Goal: Information Seeking & Learning: Learn about a topic

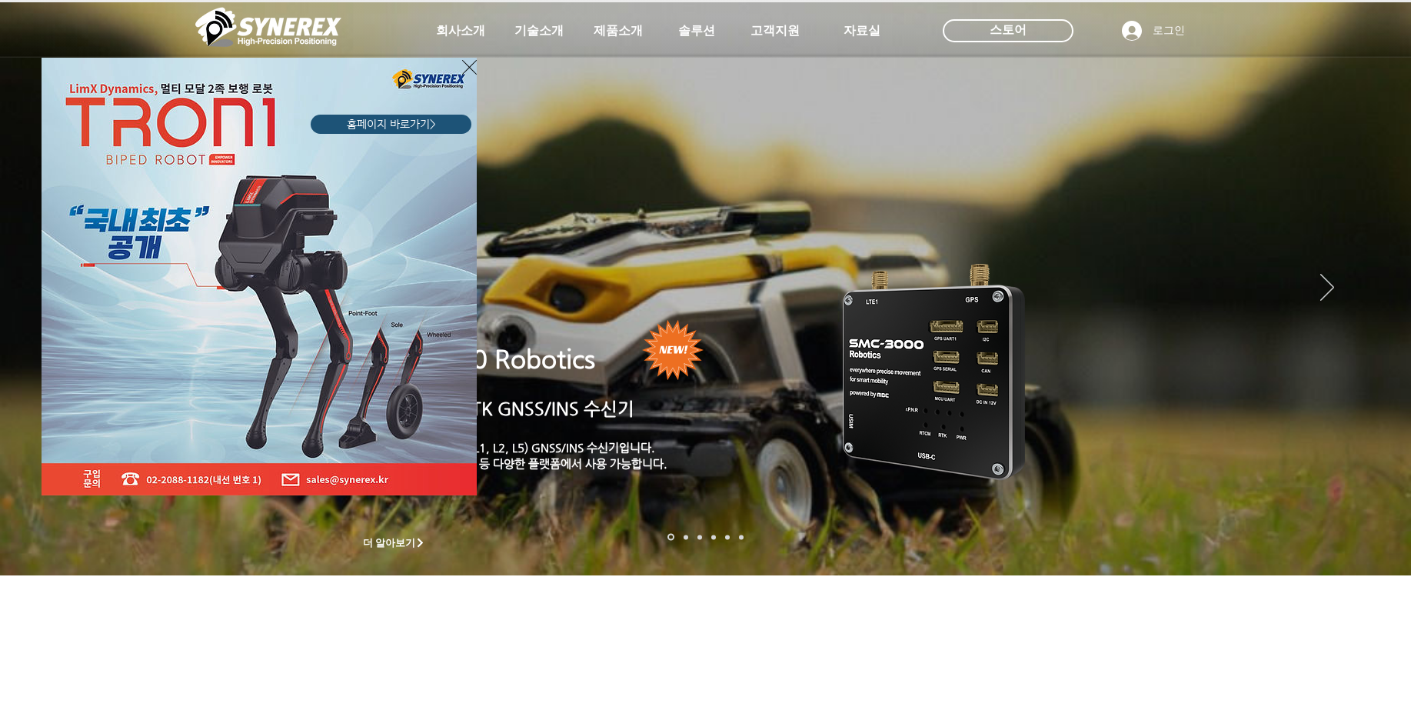
click at [476, 63] on icon "사이트로 돌아가기" at bounding box center [469, 67] width 15 height 19
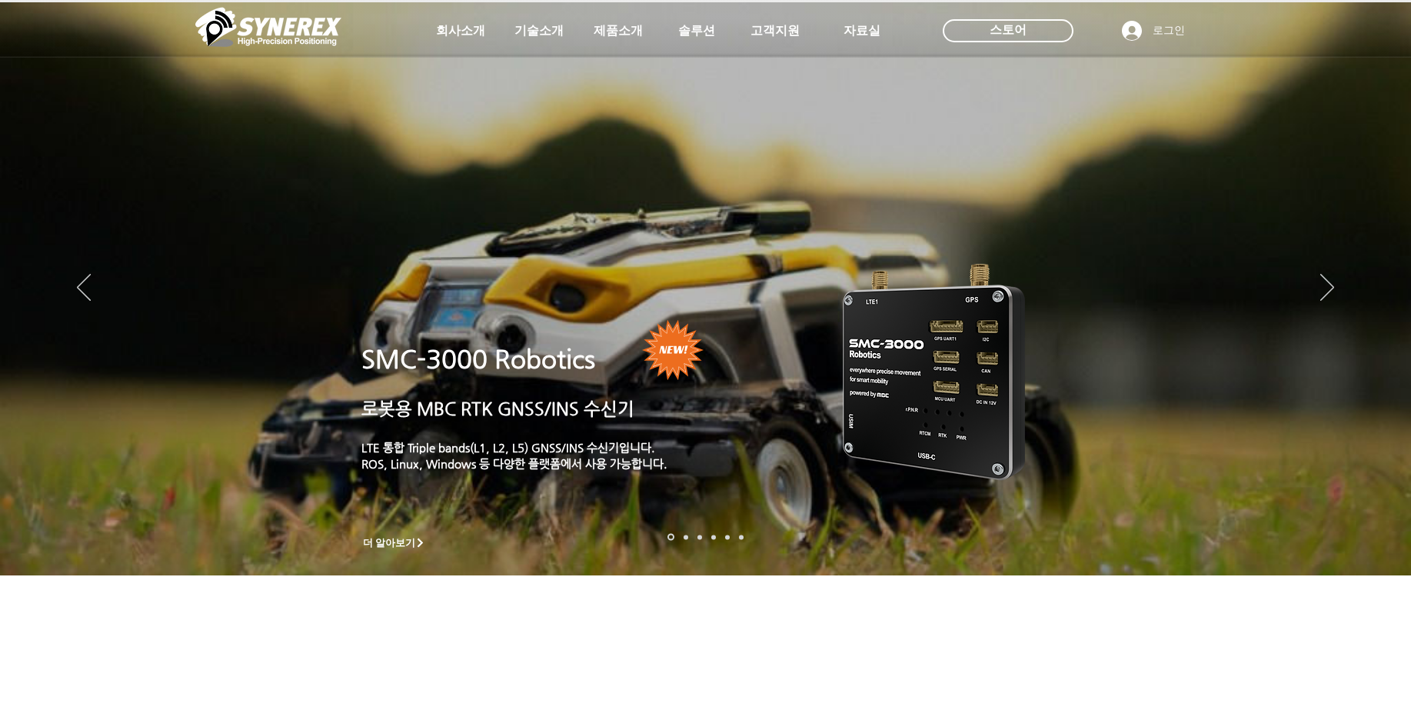
click at [828, 382] on img "슬라이드쇼" at bounding box center [934, 370] width 227 height 258
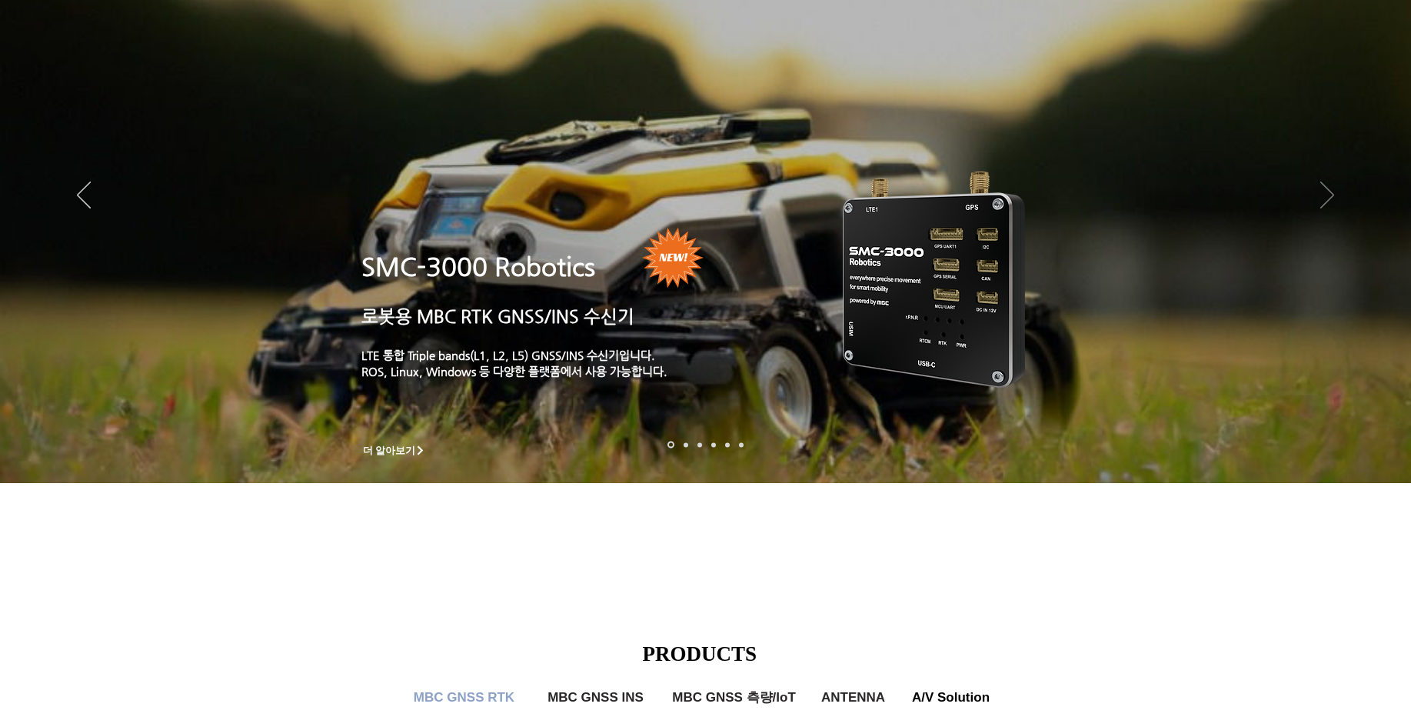
click at [1324, 185] on icon "다음" at bounding box center [1328, 195] width 14 height 27
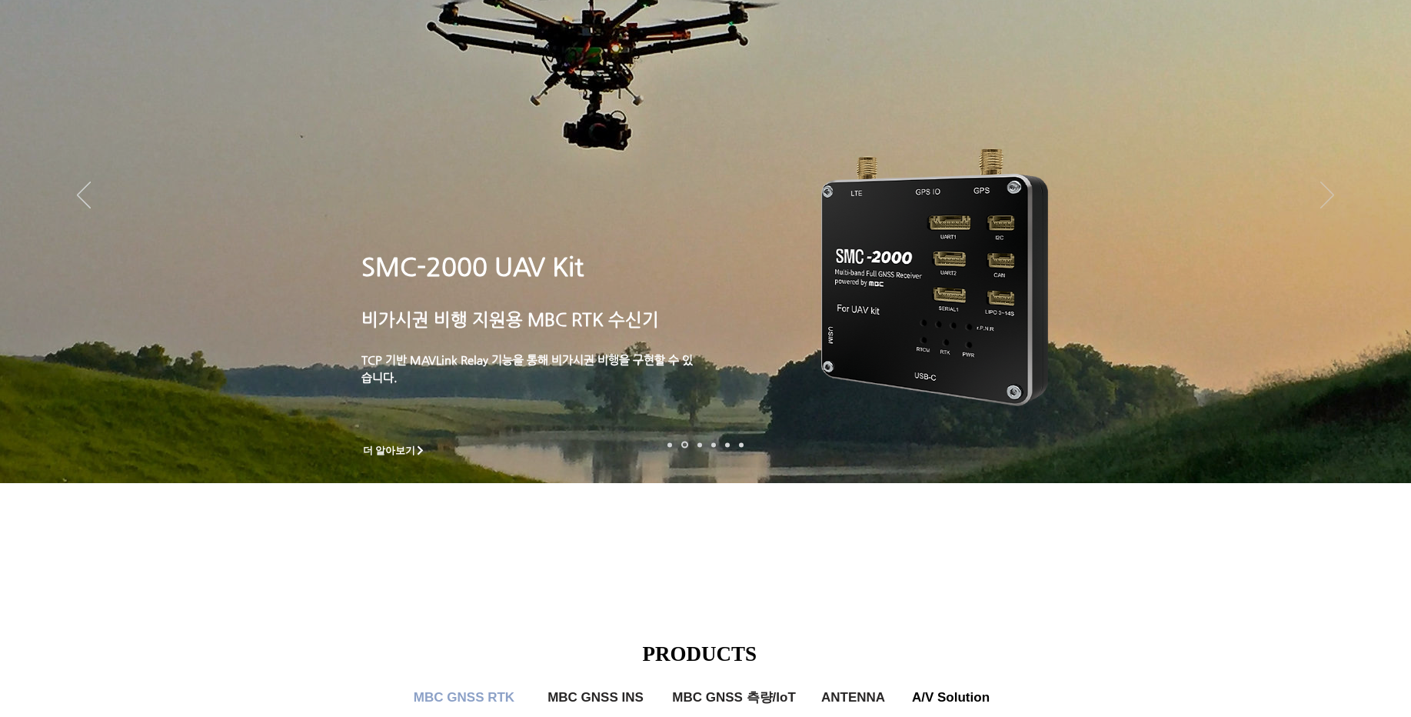
click at [1332, 208] on icon "다음" at bounding box center [1328, 195] width 14 height 27
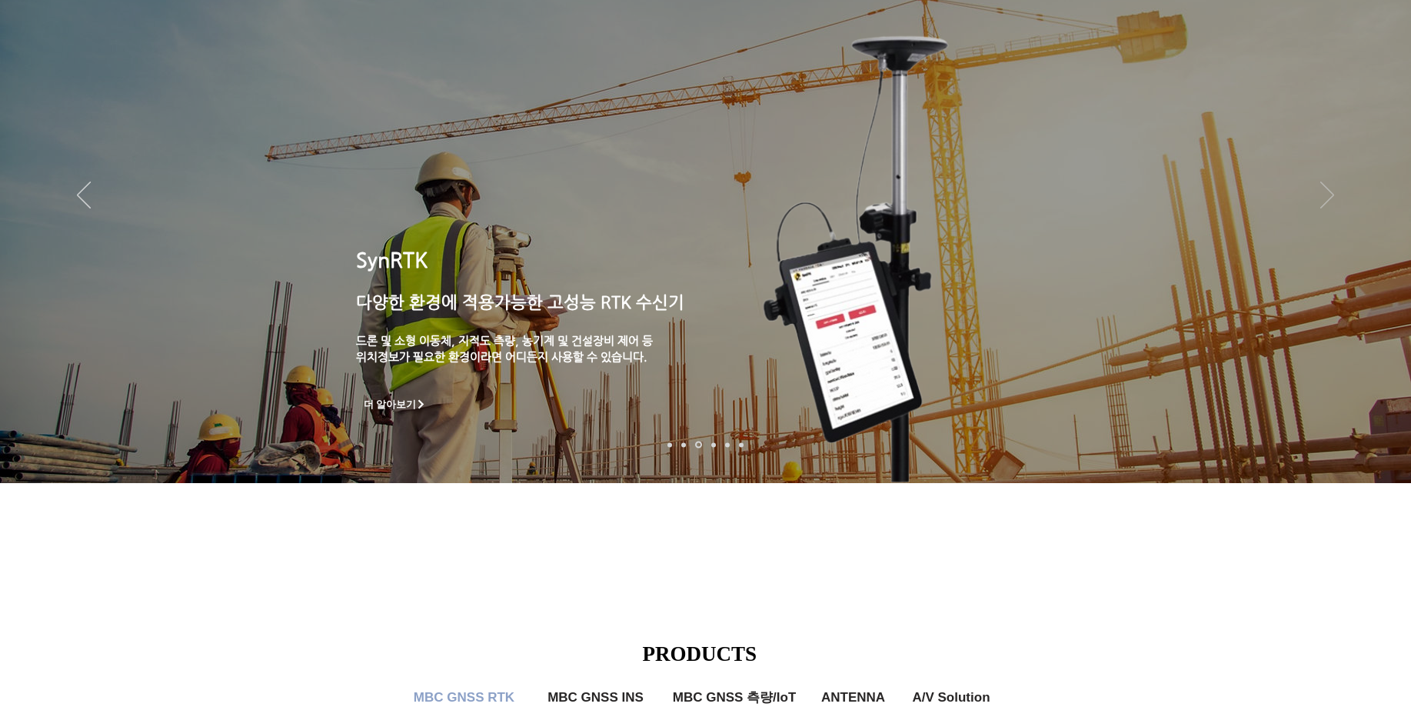
click at [1332, 208] on icon "다음" at bounding box center [1328, 195] width 14 height 27
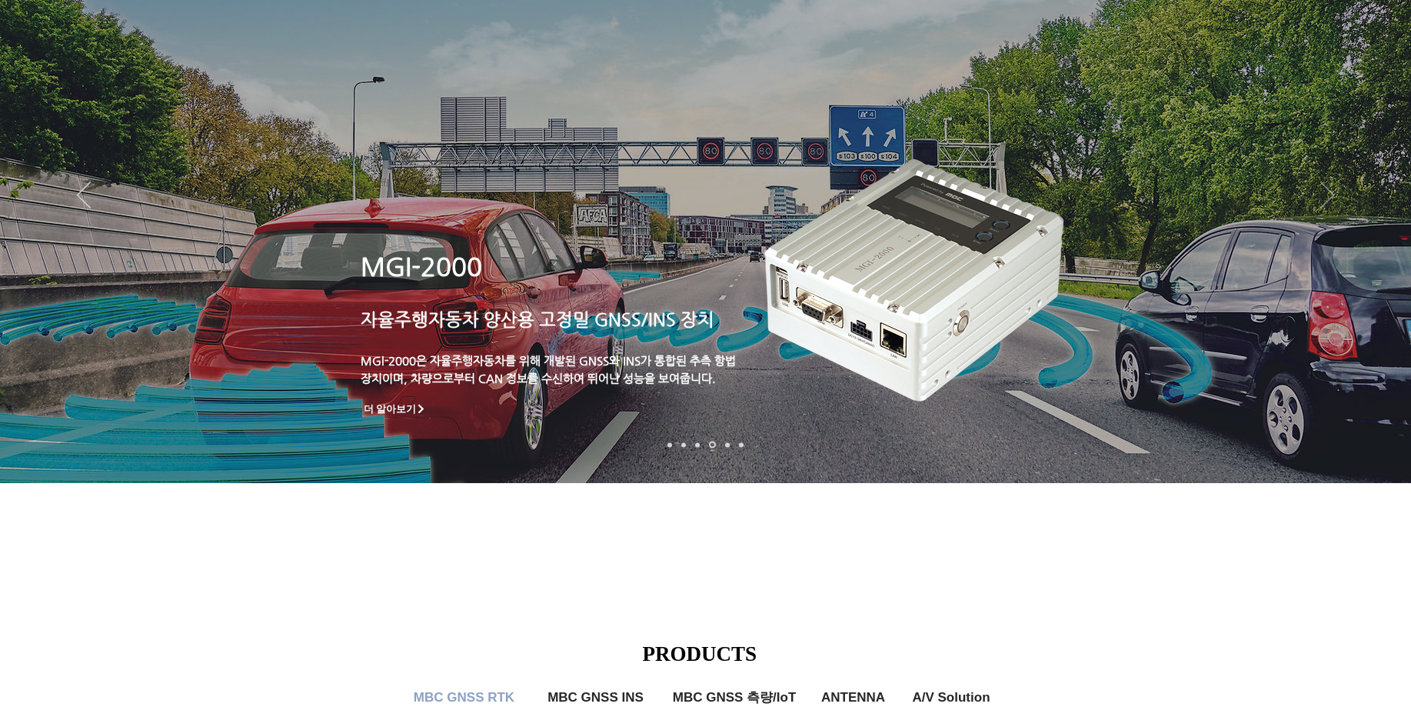
click at [1332, 208] on icon "다음" at bounding box center [1328, 195] width 14 height 27
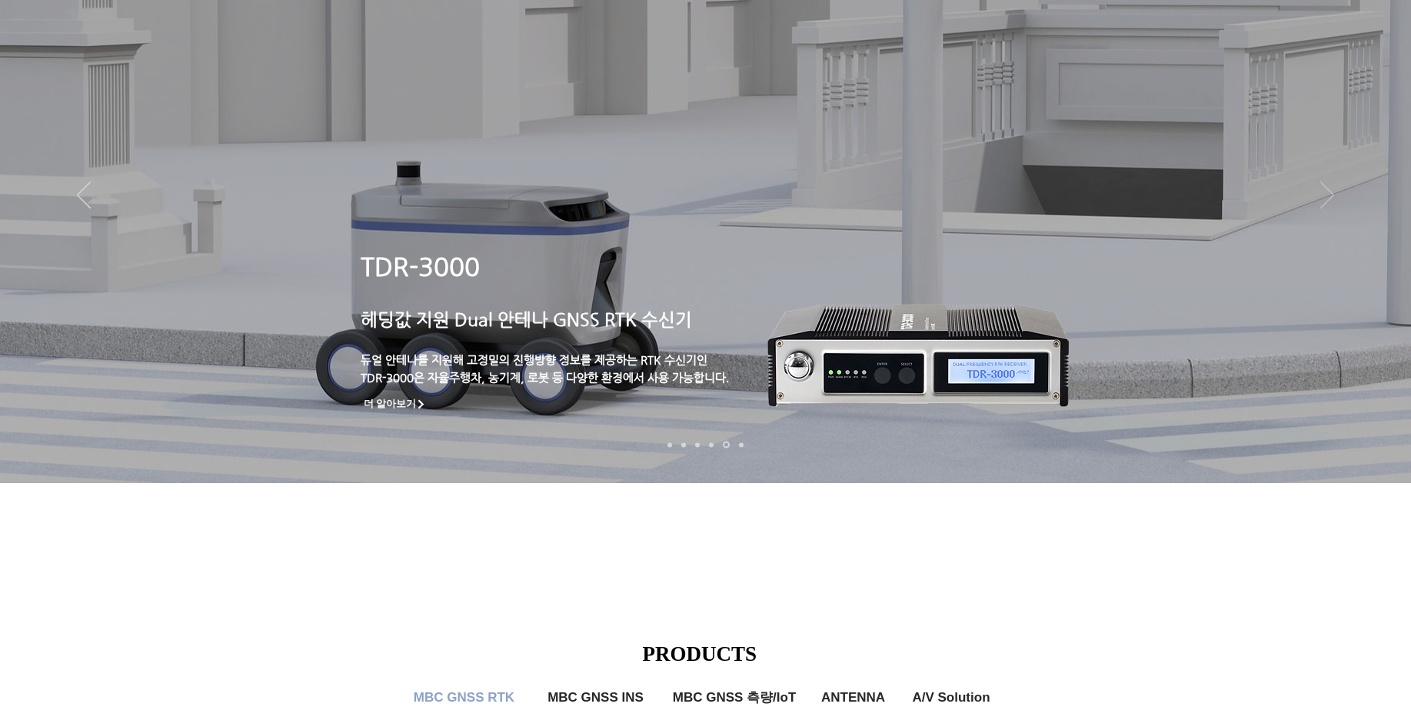
click at [1332, 208] on icon "다음" at bounding box center [1328, 195] width 14 height 27
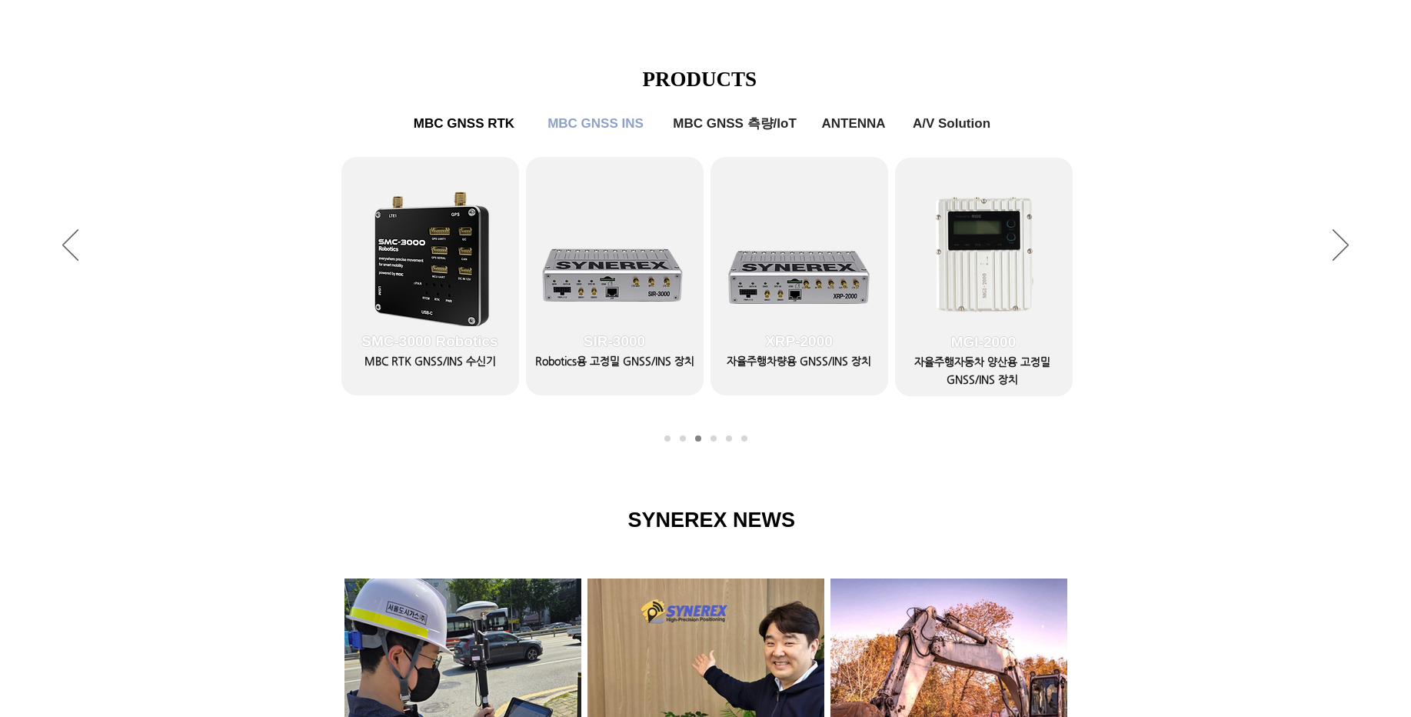
scroll to position [646, 0]
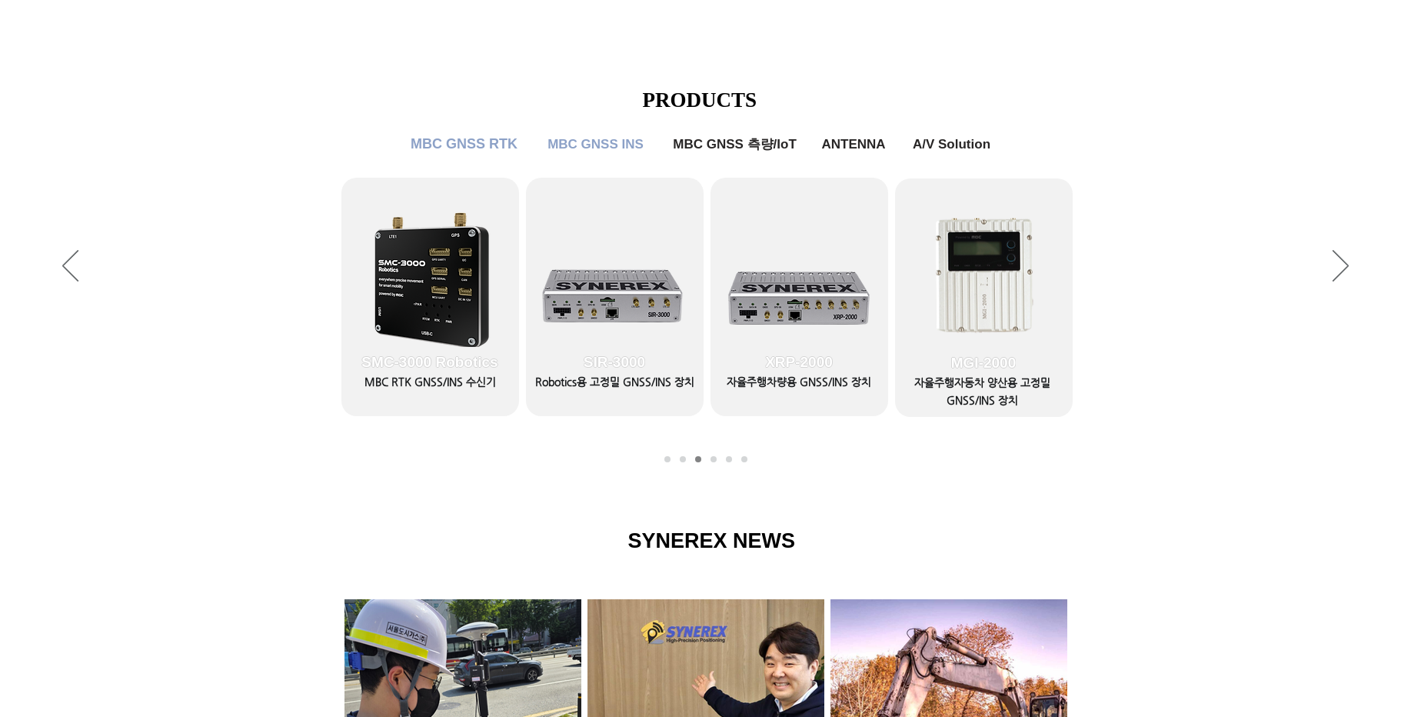
click at [505, 151] on span "MBC GNSS RTK" at bounding box center [464, 144] width 107 height 16
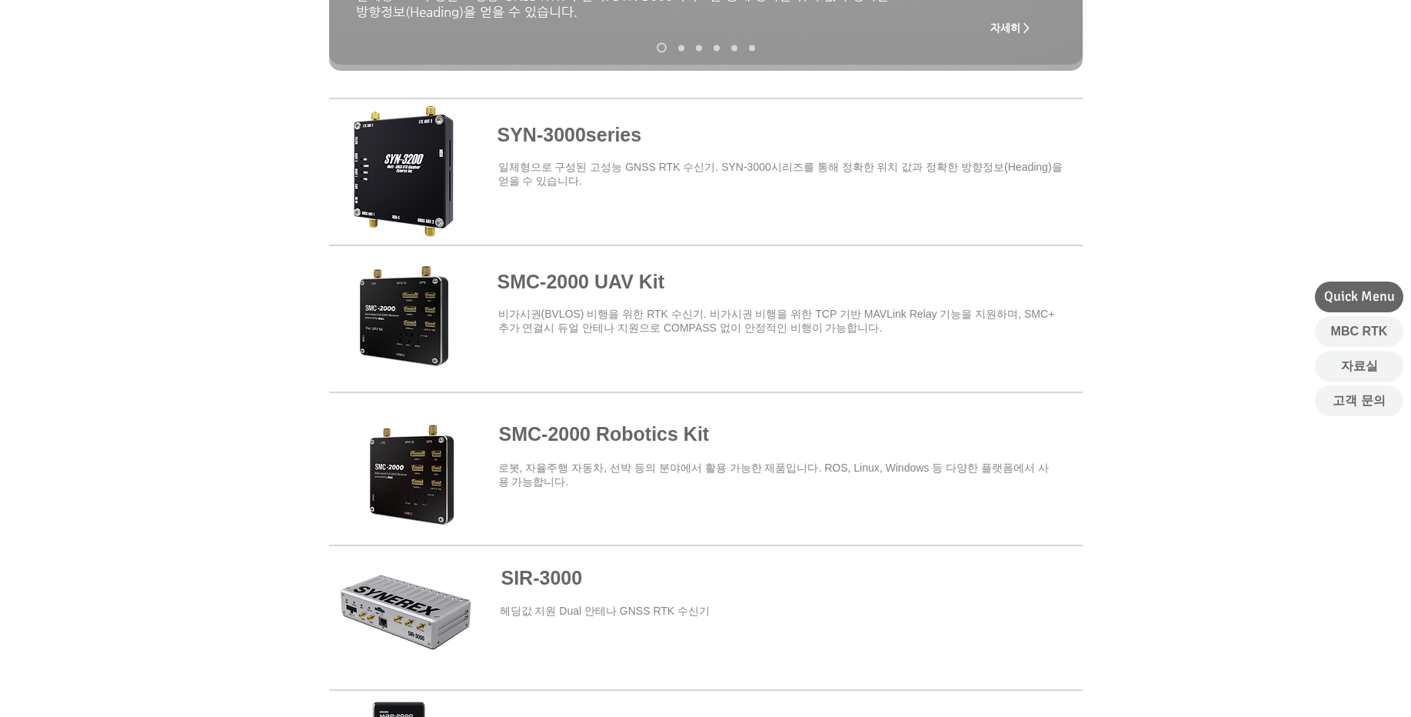
scroll to position [554, 0]
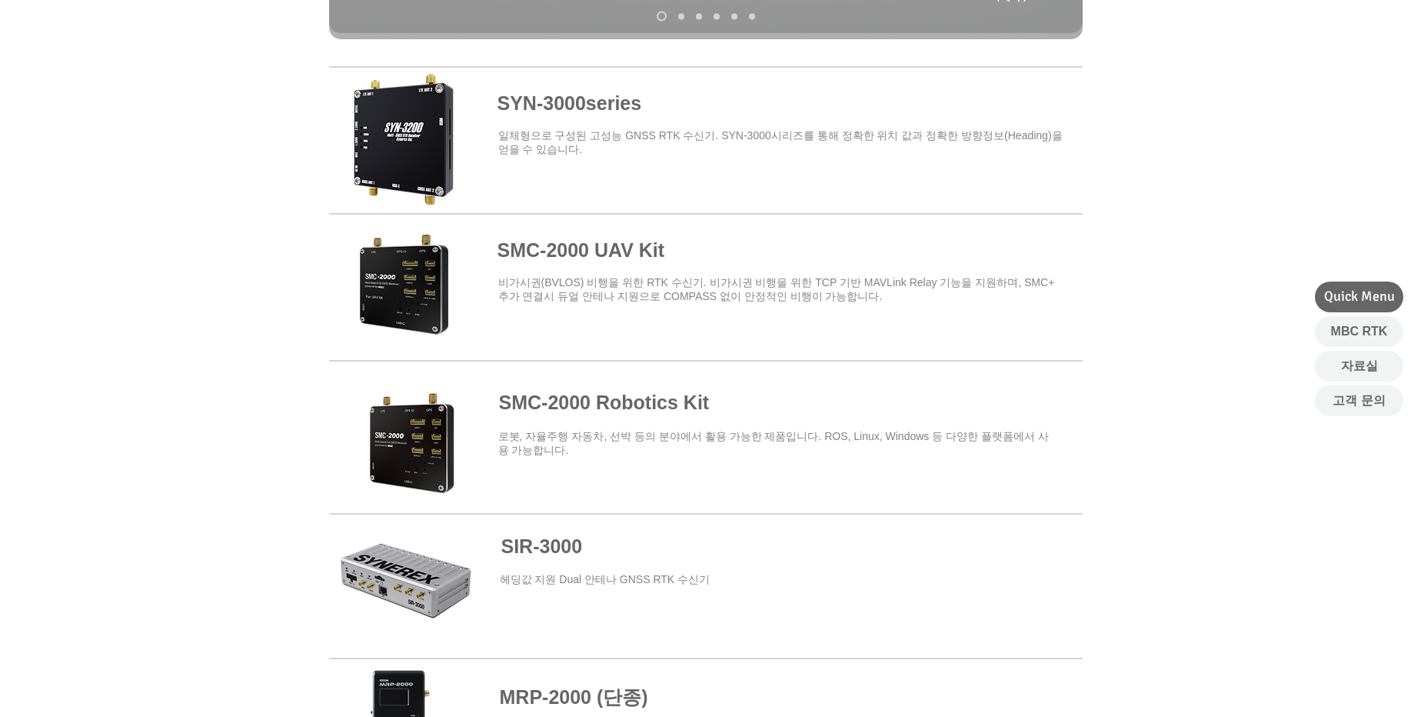
click at [381, 425] on span at bounding box center [706, 431] width 754 height 135
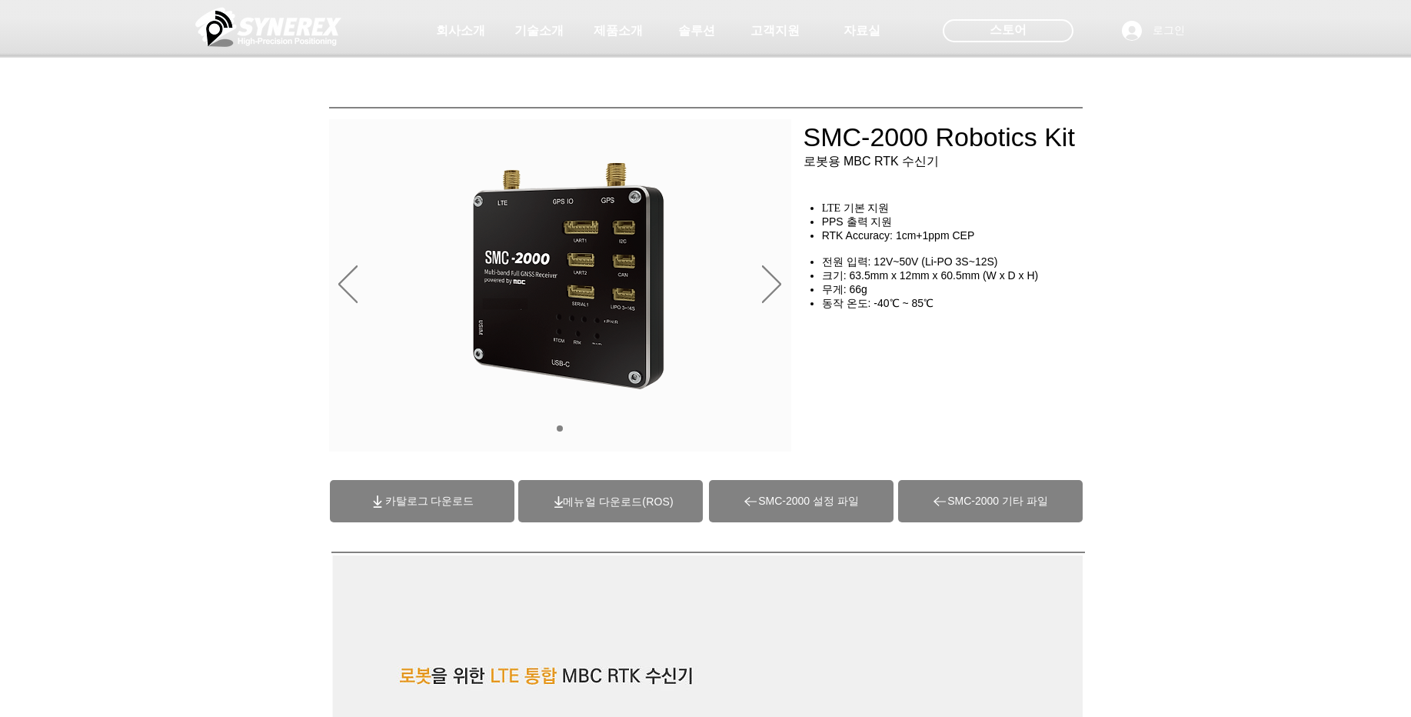
click at [968, 506] on span "SMC-2000 기타 파일" at bounding box center [998, 502] width 101 height 14
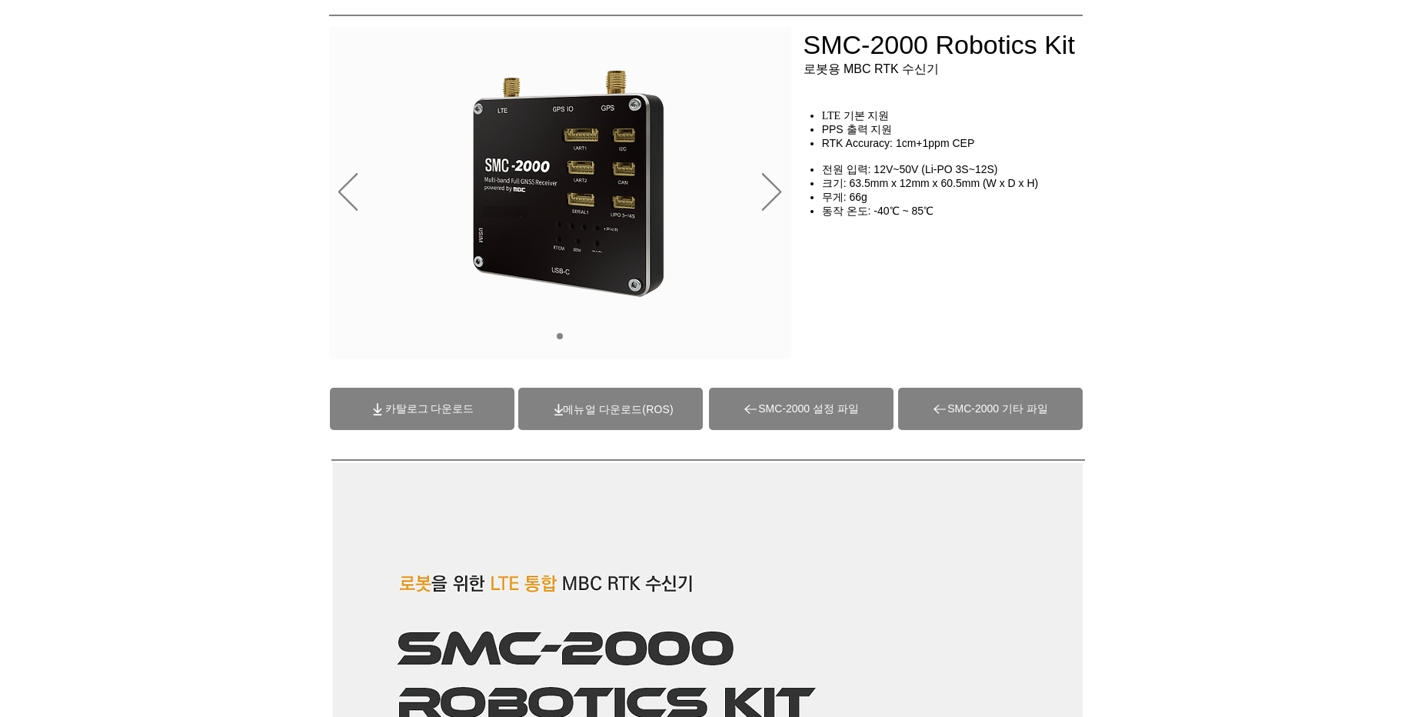
click at [631, 418] on span at bounding box center [610, 409] width 185 height 42
click at [1031, 412] on span "SMC-2000 기타 파일" at bounding box center [998, 409] width 101 height 14
click at [1294, 269] on div "main content" at bounding box center [705, 258] width 1411 height 230
